Goal: Task Accomplishment & Management: Complete application form

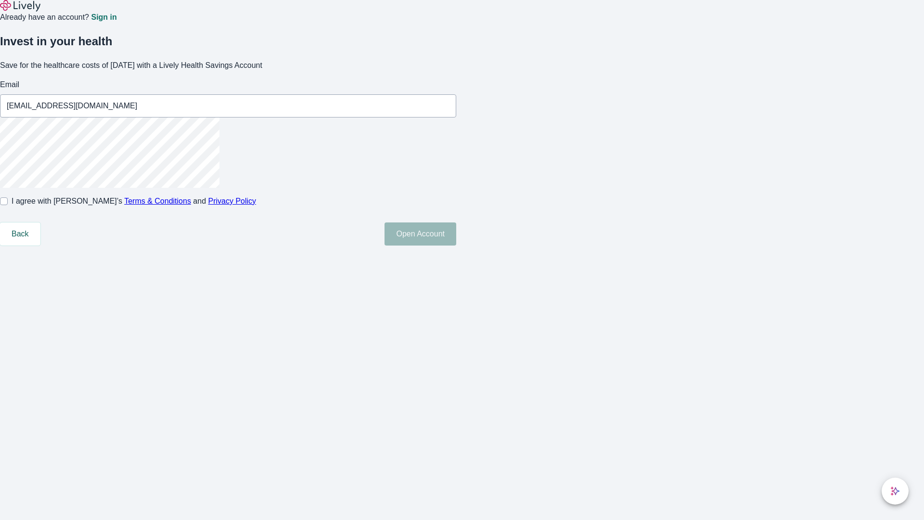
click at [8, 205] on input "I agree with Lively’s Terms & Conditions and Privacy Policy" at bounding box center [4, 201] width 8 height 8
checkbox input "true"
click at [456, 245] on button "Open Account" at bounding box center [421, 233] width 72 height 23
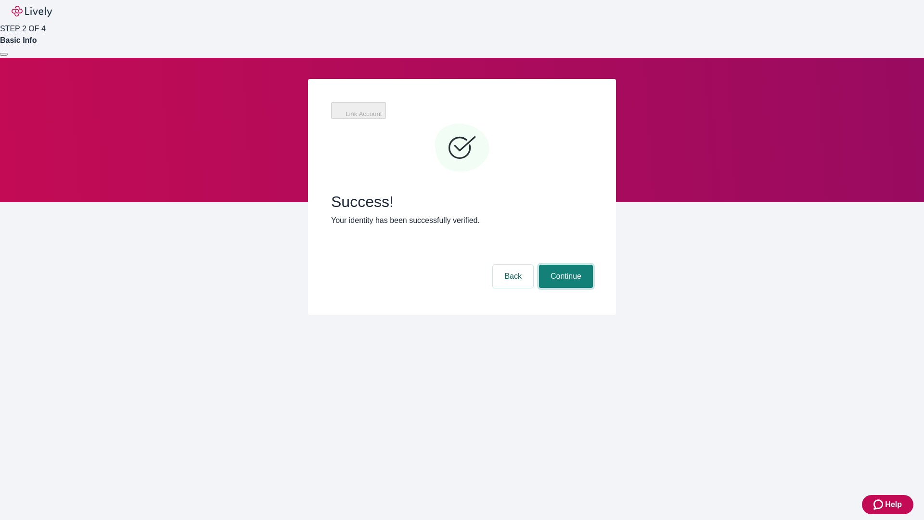
click at [565, 265] on button "Continue" at bounding box center [566, 276] width 54 height 23
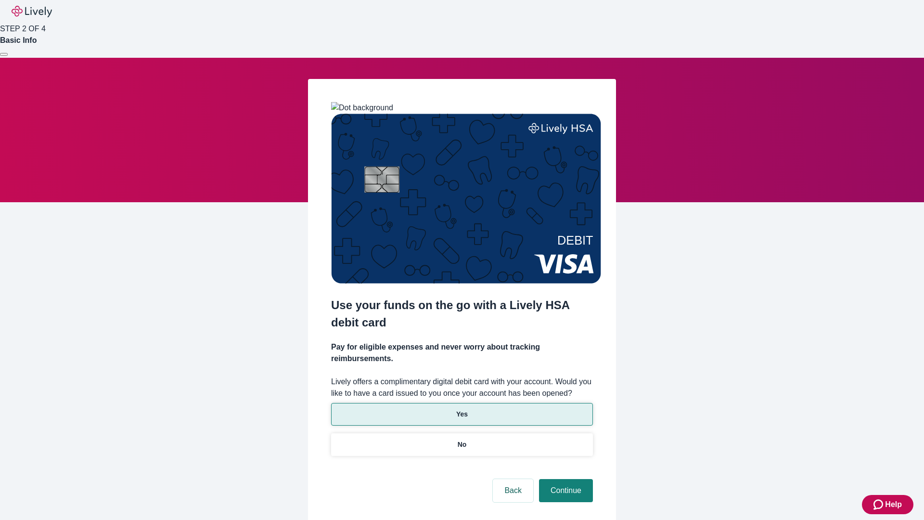
click at [462, 409] on p "Yes" at bounding box center [462, 414] width 12 height 10
click at [565, 479] on button "Continue" at bounding box center [566, 490] width 54 height 23
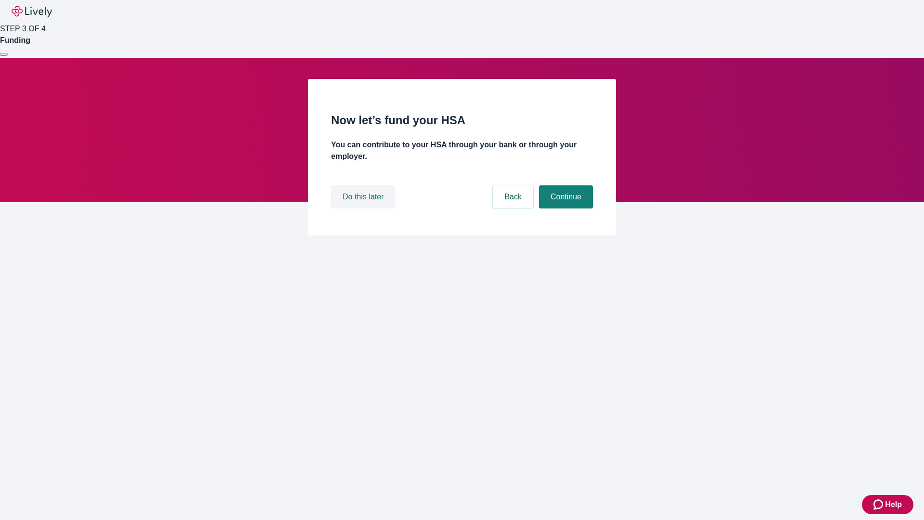
click at [364, 208] on button "Do this later" at bounding box center [363, 196] width 64 height 23
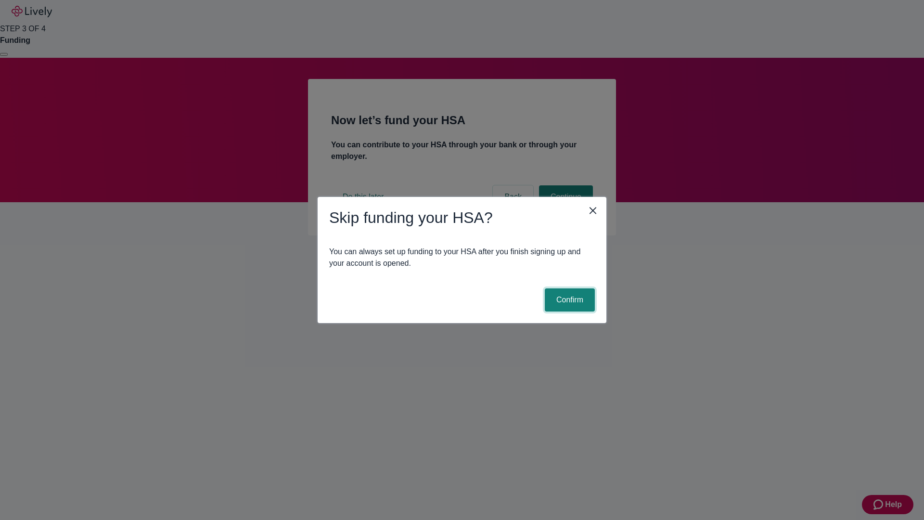
click at [568, 300] on button "Confirm" at bounding box center [570, 299] width 50 height 23
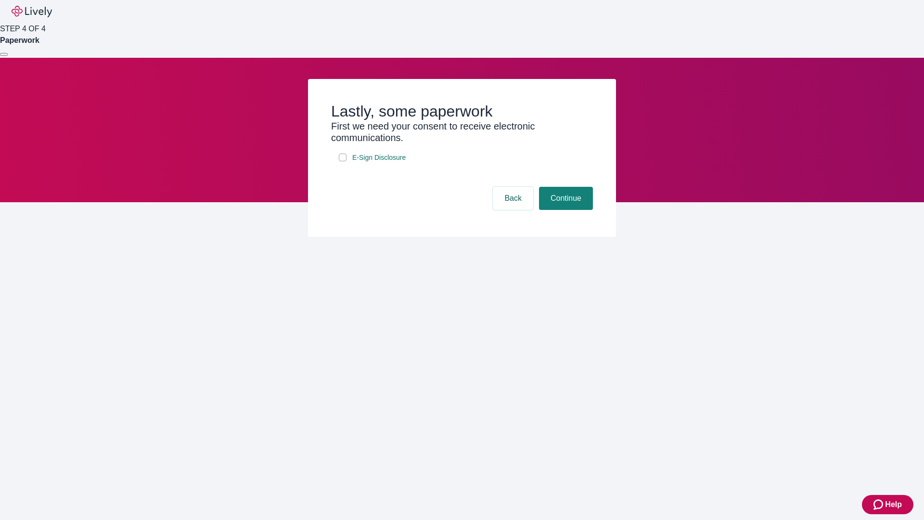
click at [343, 161] on input "E-Sign Disclosure" at bounding box center [343, 158] width 8 height 8
checkbox input "true"
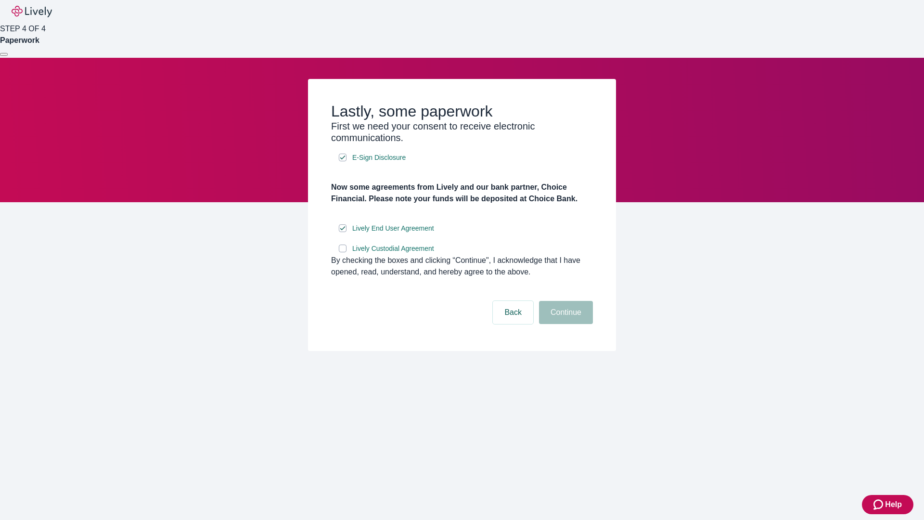
click at [343, 252] on input "Lively Custodial Agreement" at bounding box center [343, 248] width 8 height 8
checkbox input "true"
click at [565, 324] on button "Continue" at bounding box center [566, 312] width 54 height 23
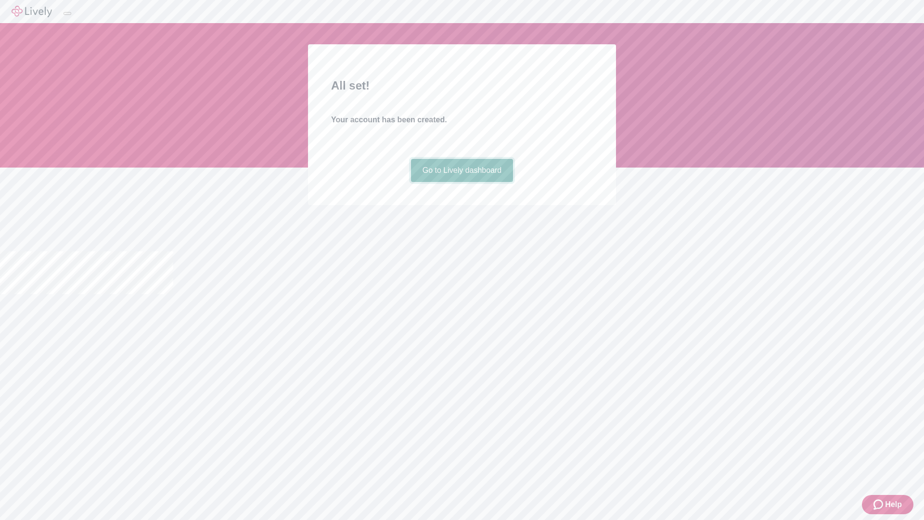
click at [462, 182] on link "Go to Lively dashboard" at bounding box center [462, 170] width 103 height 23
